Goal: Task Accomplishment & Management: Complete application form

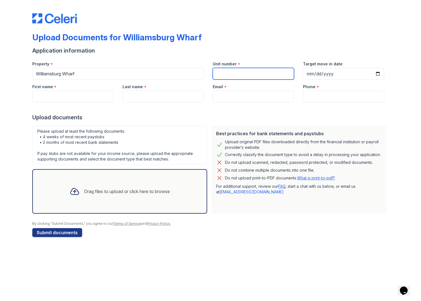
click at [249, 79] on input "Unit number" at bounding box center [253, 74] width 81 height 12
type input "1210"
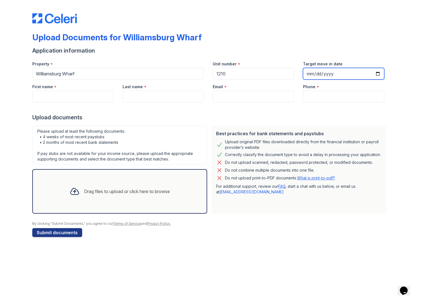
click at [316, 75] on input "Target move in date" at bounding box center [343, 74] width 81 height 12
type input "[DATE]"
click at [214, 114] on div "Upload documents" at bounding box center [210, 118] width 357 height 8
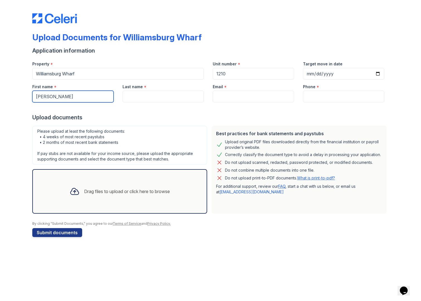
type input "[PERSON_NAME]"
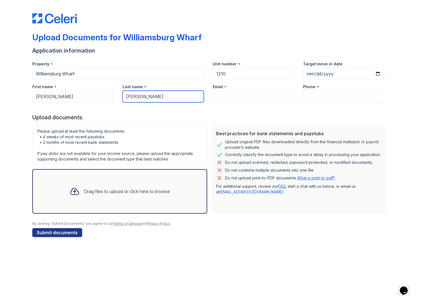
type input "[PERSON_NAME]"
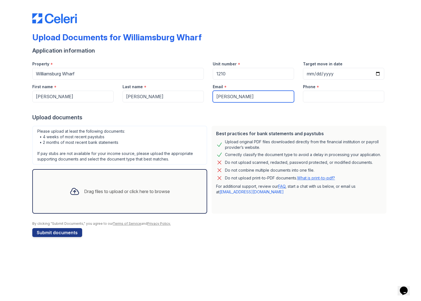
type input "[PERSON_NAME][EMAIL_ADDRESS][PERSON_NAME][DOMAIN_NAME]"
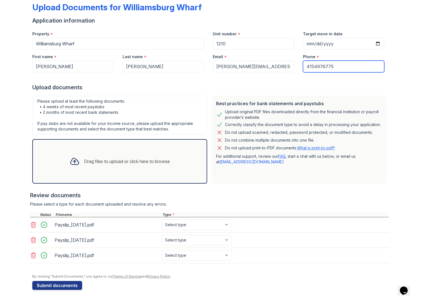
scroll to position [30, 0]
type input "4154976775"
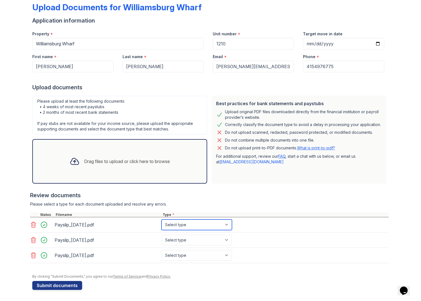
select select "paystub"
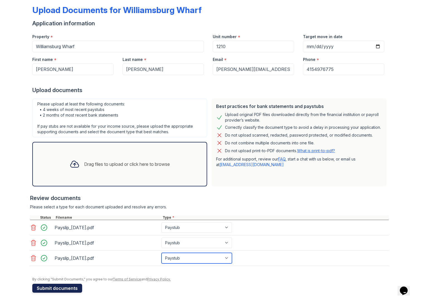
scroll to position [28, 0]
click at [71, 290] on button "Submit documents" at bounding box center [57, 288] width 50 height 9
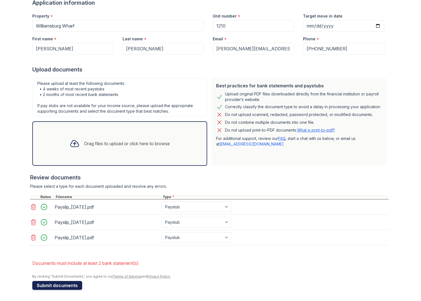
scroll to position [0, 0]
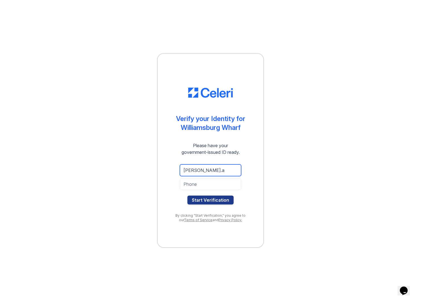
type input "[PERSON_NAME][EMAIL_ADDRESS][PERSON_NAME][DOMAIN_NAME]"
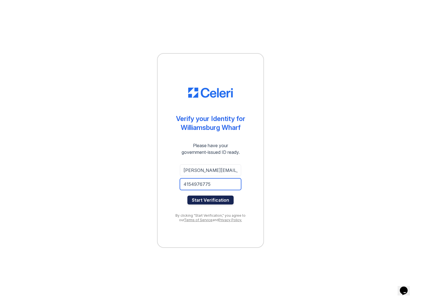
scroll to position [0, 0]
type input "4154976775"
click at [204, 199] on button "Start Verification" at bounding box center [210, 200] width 46 height 9
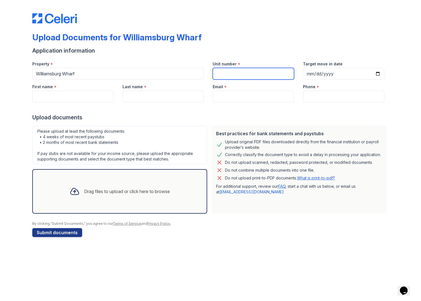
click at [234, 74] on input "Unit number" at bounding box center [253, 74] width 81 height 12
type input "`"
type input "1210"
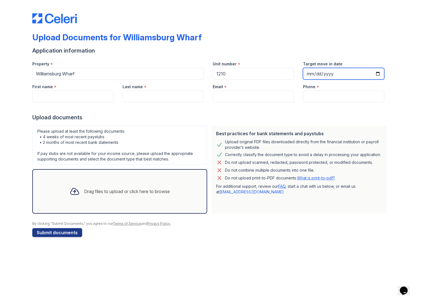
click at [323, 72] on input "Target move in date" at bounding box center [343, 74] width 81 height 12
type input "[DATE]"
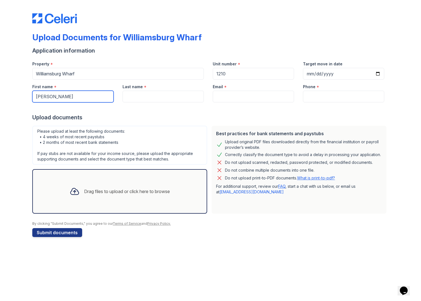
type input "[PERSON_NAME]"
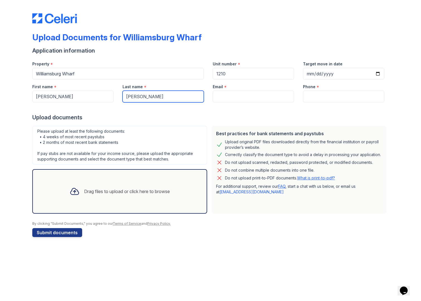
type input "[PERSON_NAME]"
type input "2"
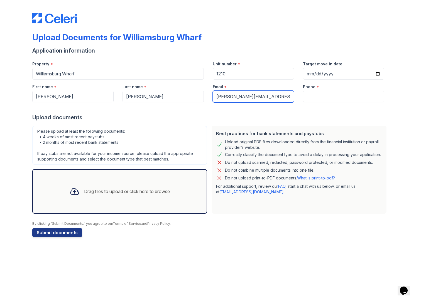
type input "[PERSON_NAME][EMAIL_ADDRESS][PERSON_NAME][DOMAIN_NAME]"
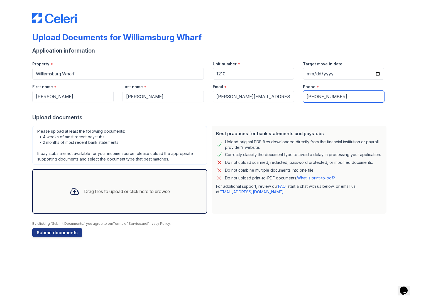
type input "[PHONE_NUMBER]"
click at [84, 202] on div "Drag files to upload or click here to browse" at bounding box center [119, 191] width 175 height 45
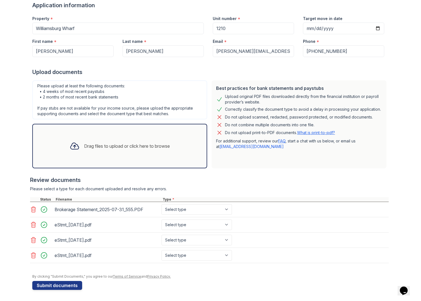
scroll to position [45, 0]
select select "bank_statement"
select select "investment_account_statement"
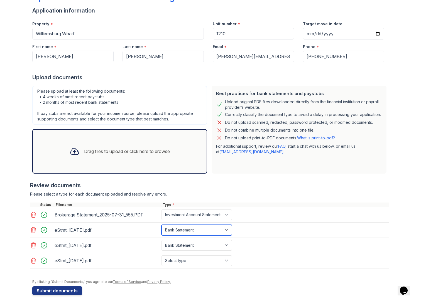
select select "investment_account_statement"
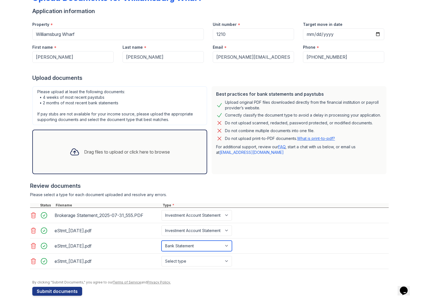
select select "investment_account_statement"
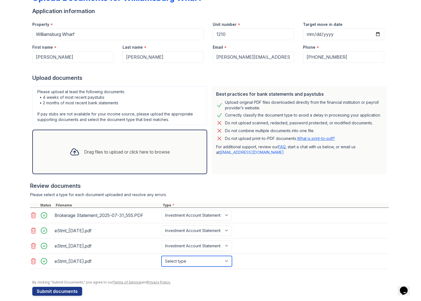
select select "investment_account_statement"
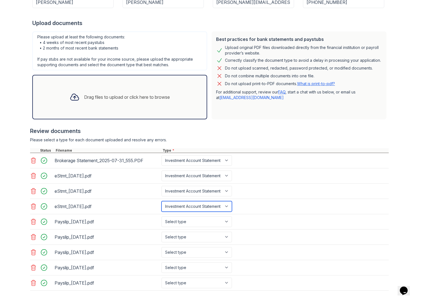
scroll to position [100, 0]
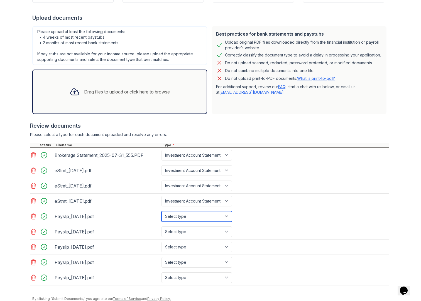
select select "paystub"
select select "bank_statement"
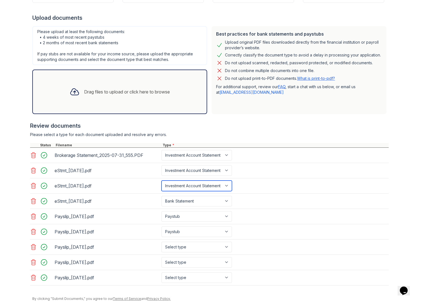
select select "bank_statement"
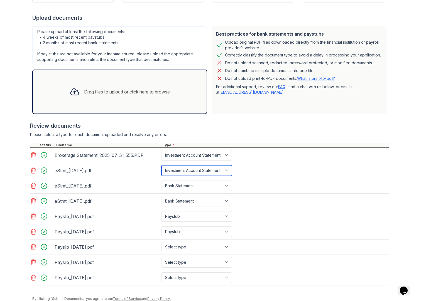
select select "paystub"
click at [33, 171] on icon at bounding box center [33, 171] width 5 height 6
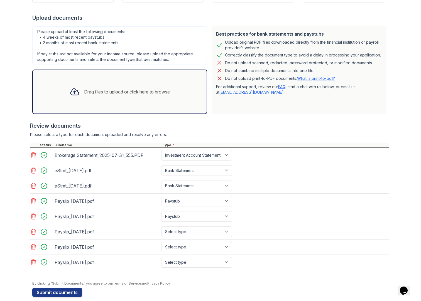
click at [33, 171] on icon at bounding box center [33, 171] width 5 height 6
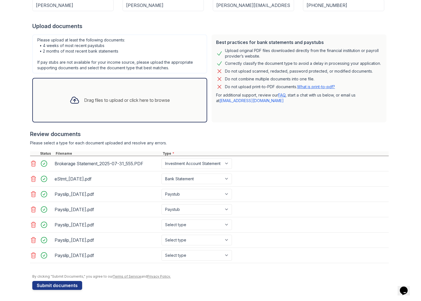
click at [32, 181] on icon at bounding box center [33, 179] width 7 height 7
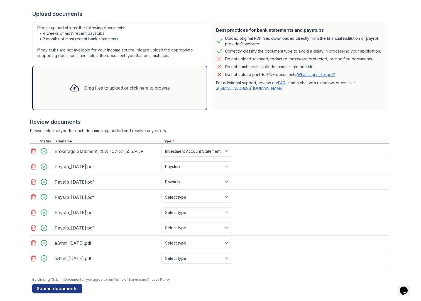
scroll to position [104, 0]
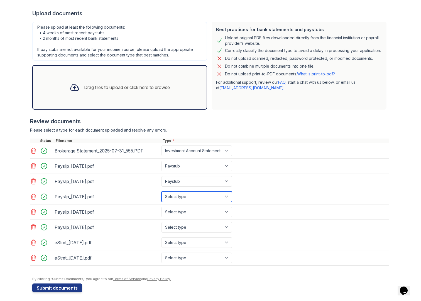
select select "paystub"
click at [186, 222] on div "Payslip_[DATE].pdf Select type Paystub Bank Statement Offer Letter Tax Document…" at bounding box center [209, 227] width 359 height 15
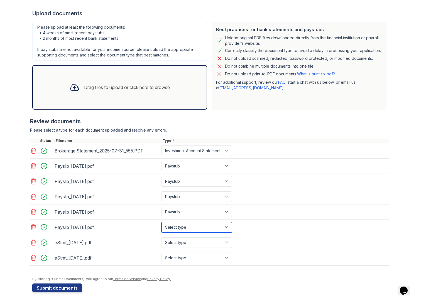
select select "paystub"
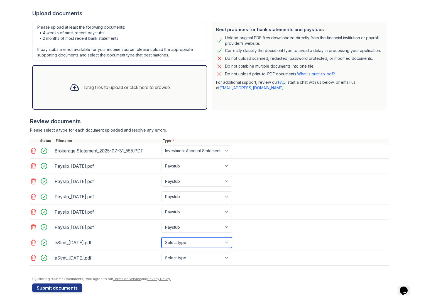
select select "bank_statement"
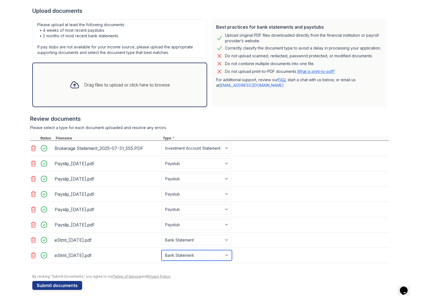
scroll to position [107, 0]
click at [69, 287] on button "Submit documents" at bounding box center [57, 285] width 50 height 9
